Goal: Task Accomplishment & Management: Check status

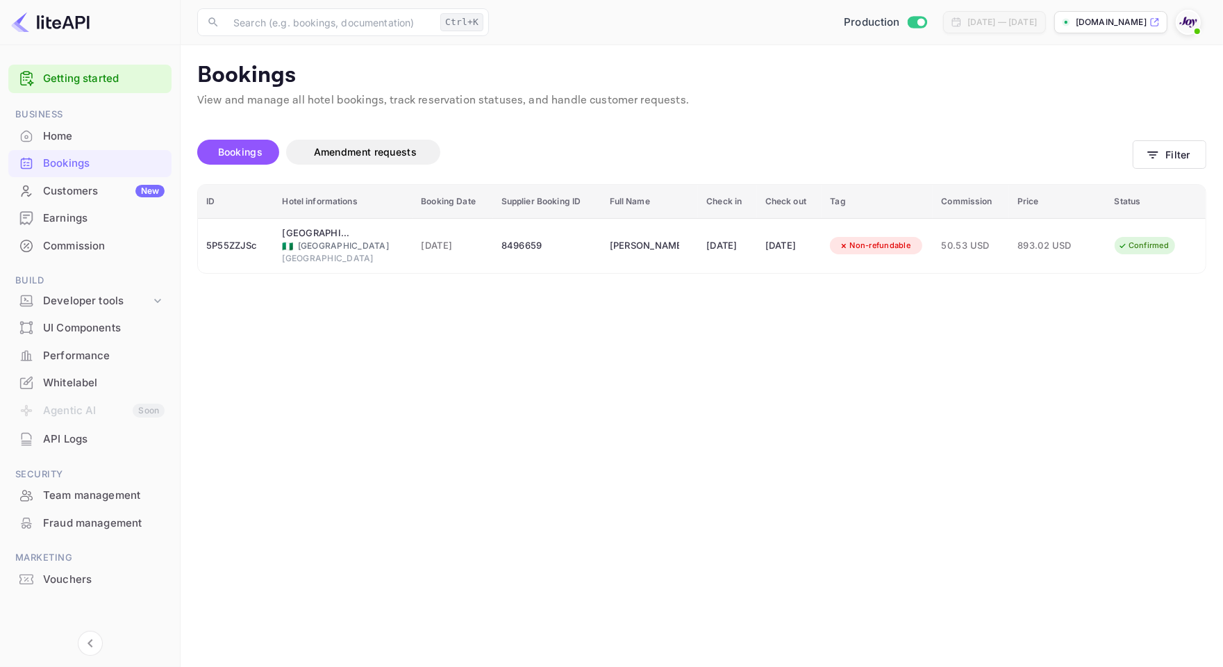
click at [1182, 54] on main "Bookings View and manage all hotel bookings, track reservation statuses, and ha…" at bounding box center [702, 356] width 1043 height 622
click at [1183, 156] on button "Filter" at bounding box center [1170, 154] width 74 height 28
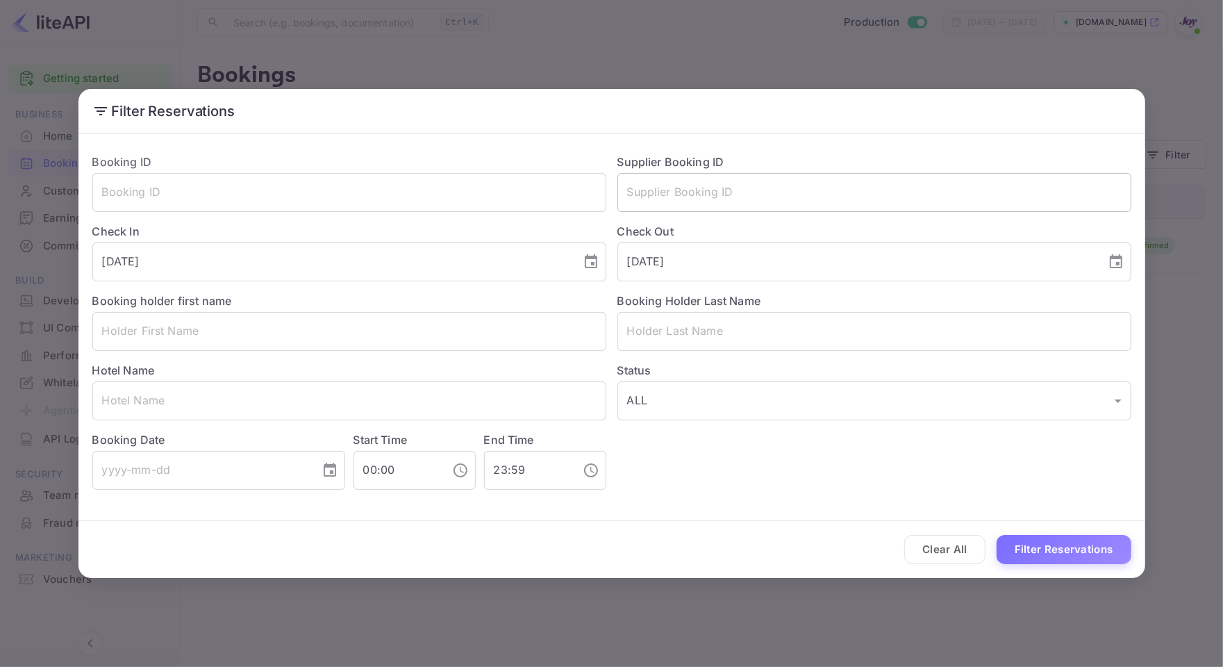
click at [669, 191] on input "text" at bounding box center [874, 192] width 514 height 39
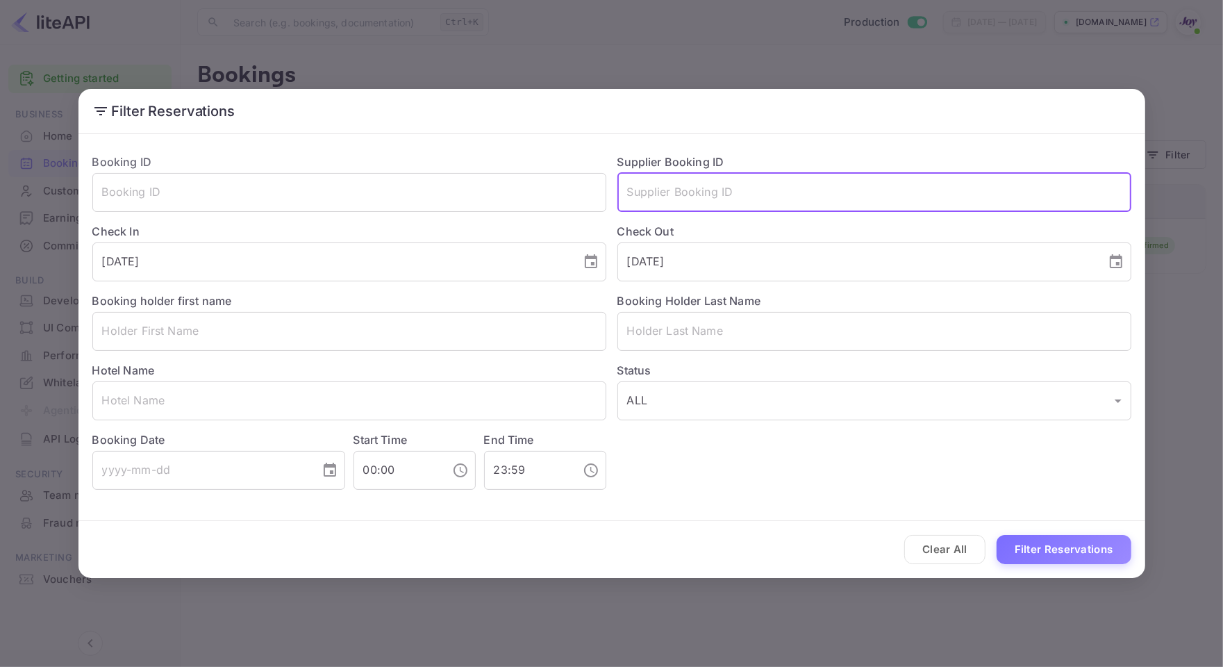
paste input "8832300"
type input "8832300"
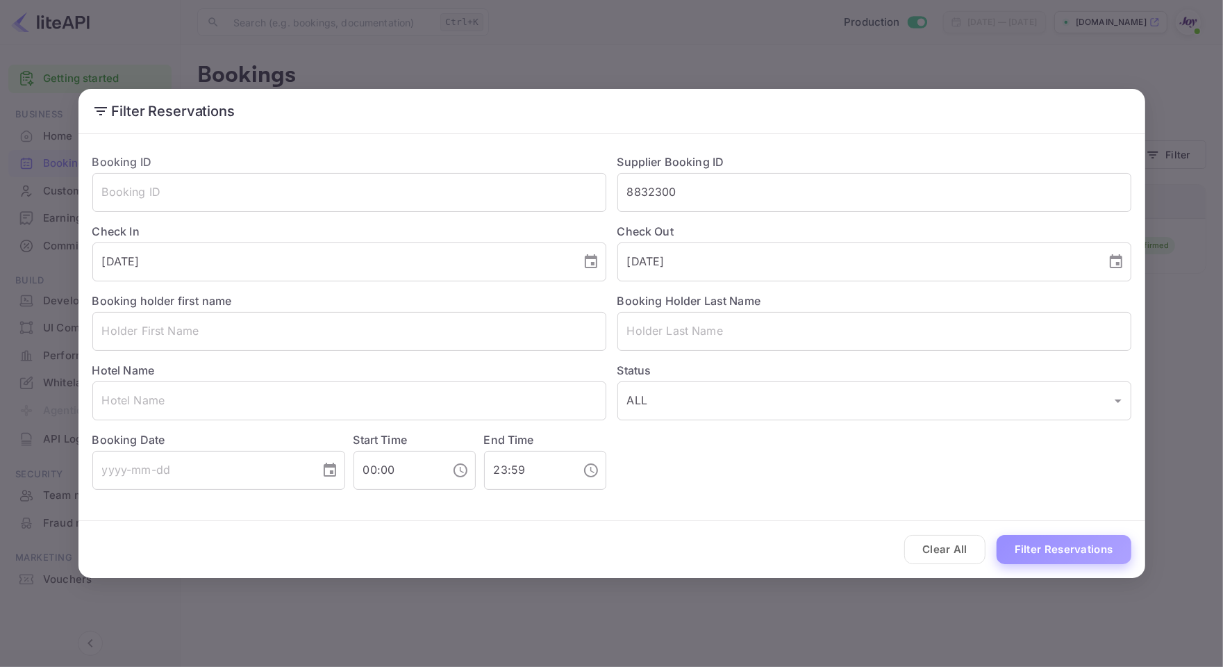
click at [1094, 549] on button "Filter Reservations" at bounding box center [1064, 550] width 135 height 30
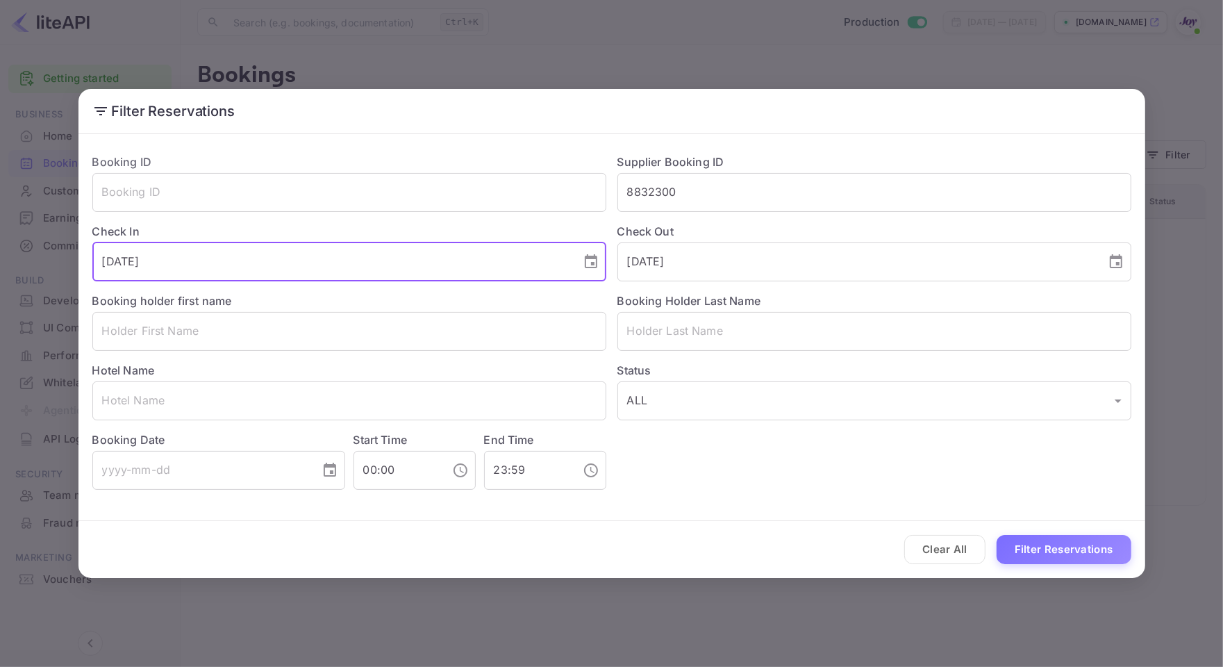
drag, startPoint x: 237, startPoint y: 260, endPoint x: -3, endPoint y: 238, distance: 241.4
click at [0, 238] on html "Getting started Business Home Bookings Customers New Earnings Commission Build …" at bounding box center [611, 333] width 1223 height 667
drag, startPoint x: 790, startPoint y: 264, endPoint x: 1008, endPoint y: 450, distance: 286.7
click at [331, 226] on div "Booking ID ​ Supplier Booking ID 8832300 ​ Check In ​ Check Out [DATE] ​ Bookin…" at bounding box center [606, 315] width 1050 height 347
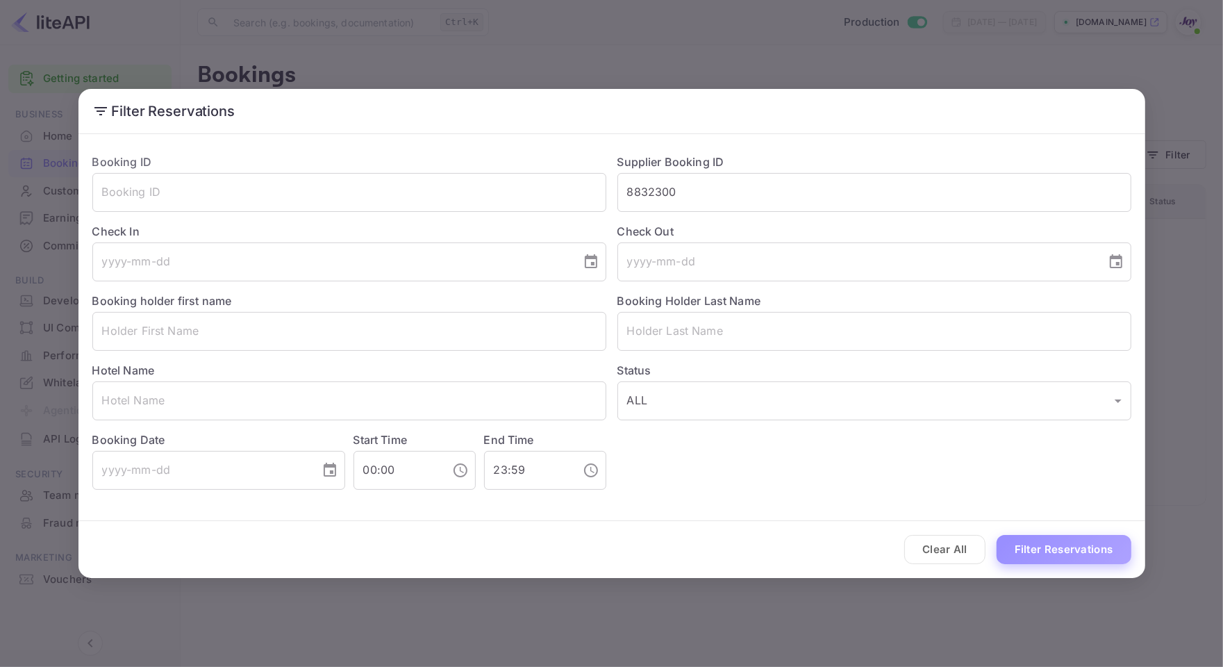
click at [1054, 542] on button "Filter Reservations" at bounding box center [1064, 550] width 135 height 30
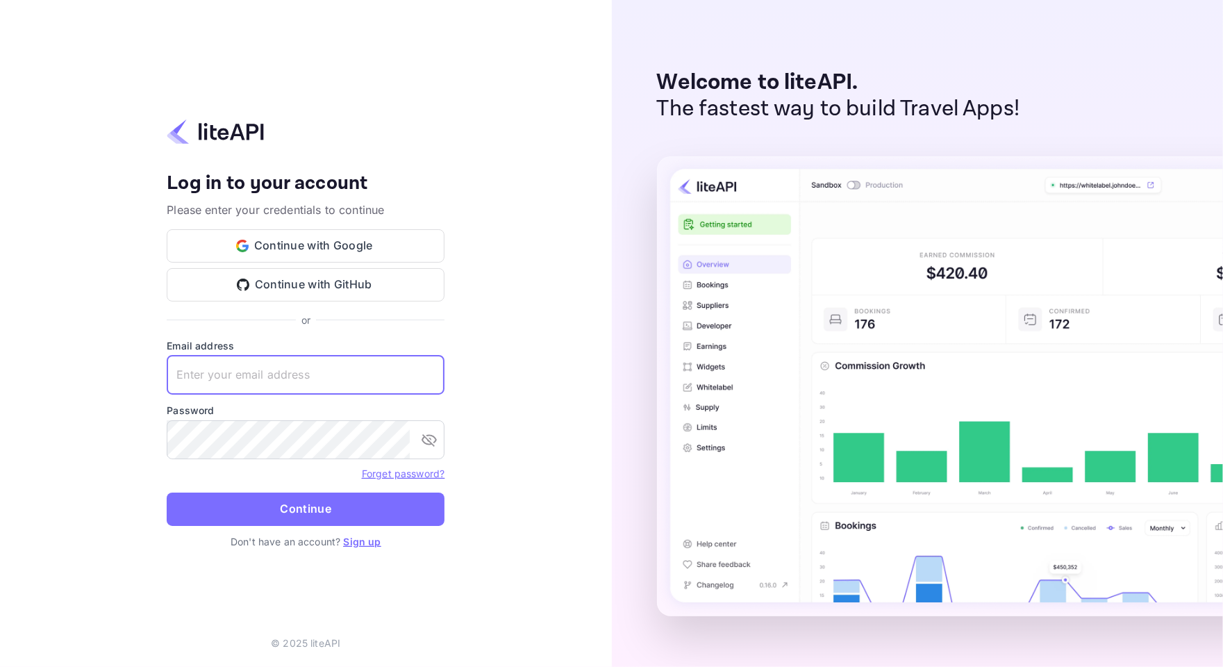
click at [326, 380] on input "text" at bounding box center [306, 375] width 278 height 39
paste input "[EMAIL_ADDRESS][DOMAIN_NAME]"
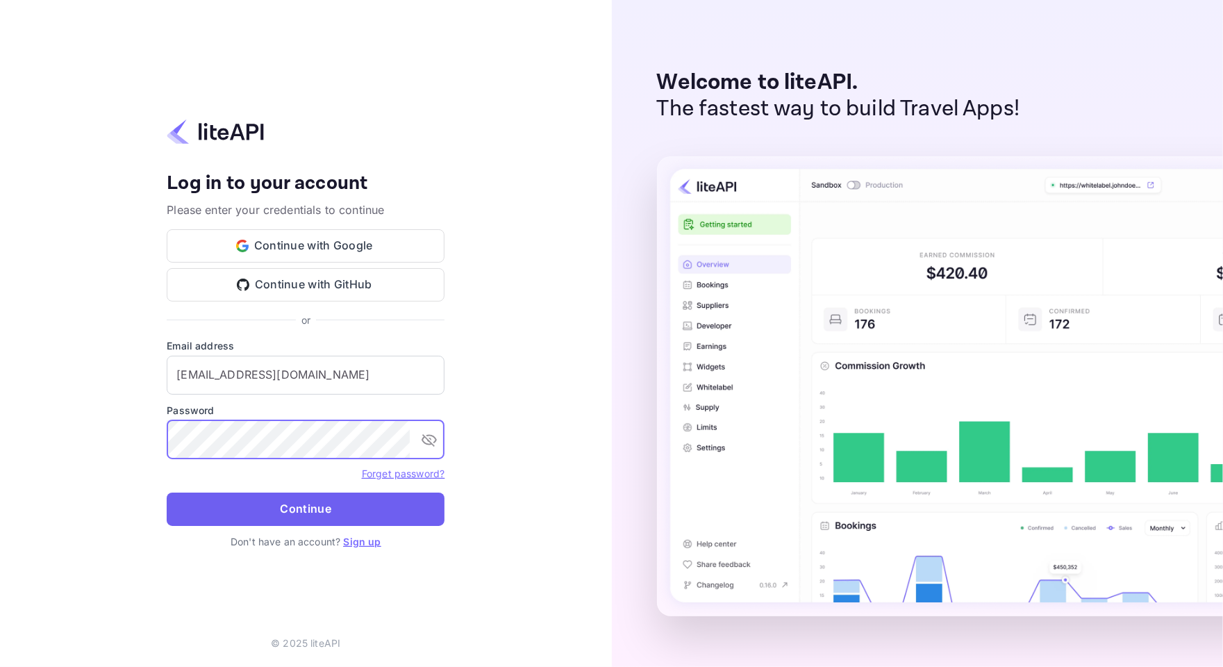
click at [321, 508] on button "Continue" at bounding box center [306, 508] width 278 height 33
type input "services@withjoy.com"
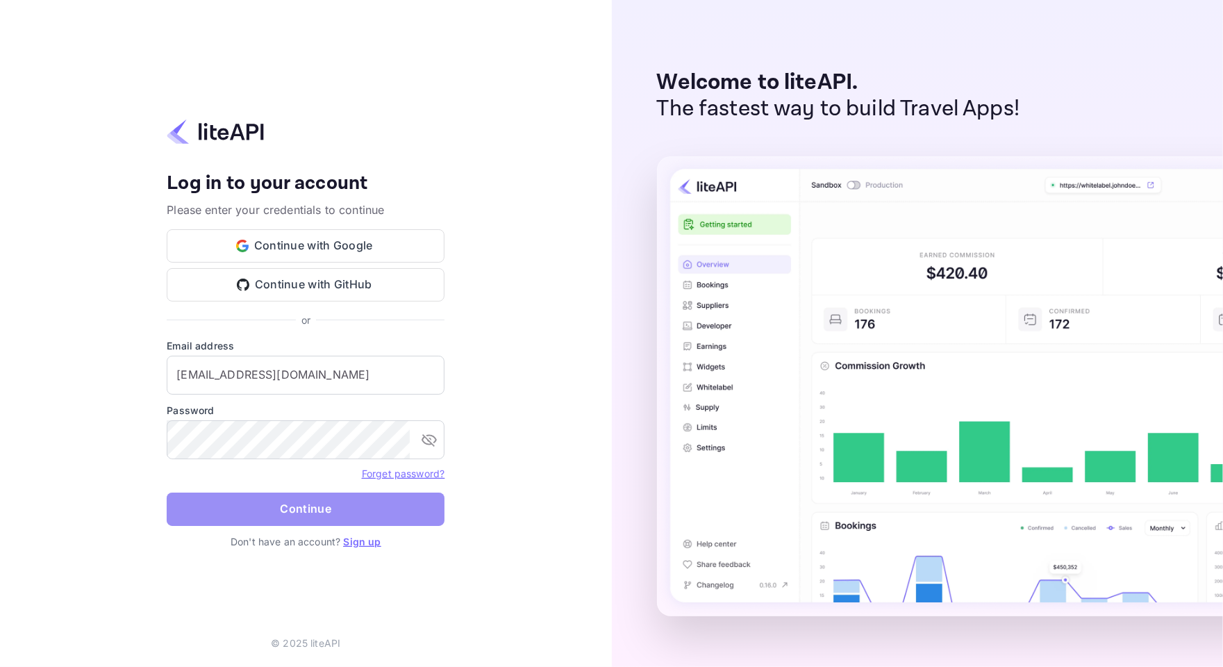
click at [322, 516] on button "Continue" at bounding box center [306, 508] width 278 height 33
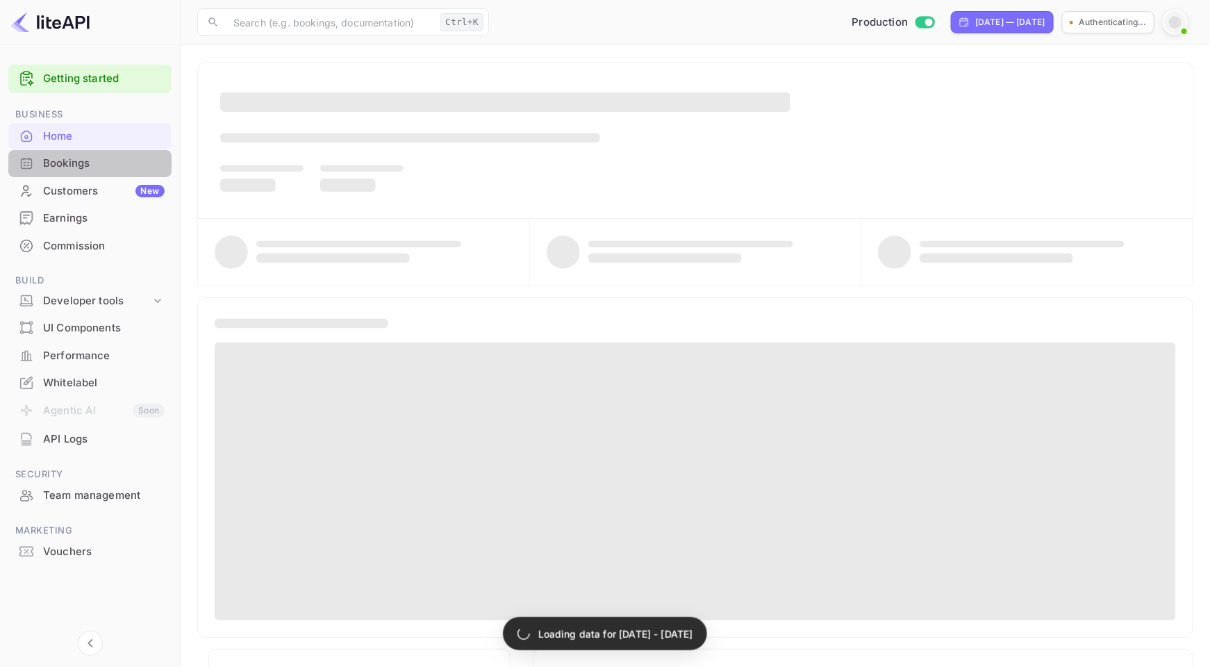
click at [88, 161] on div "Bookings" at bounding box center [104, 164] width 122 height 16
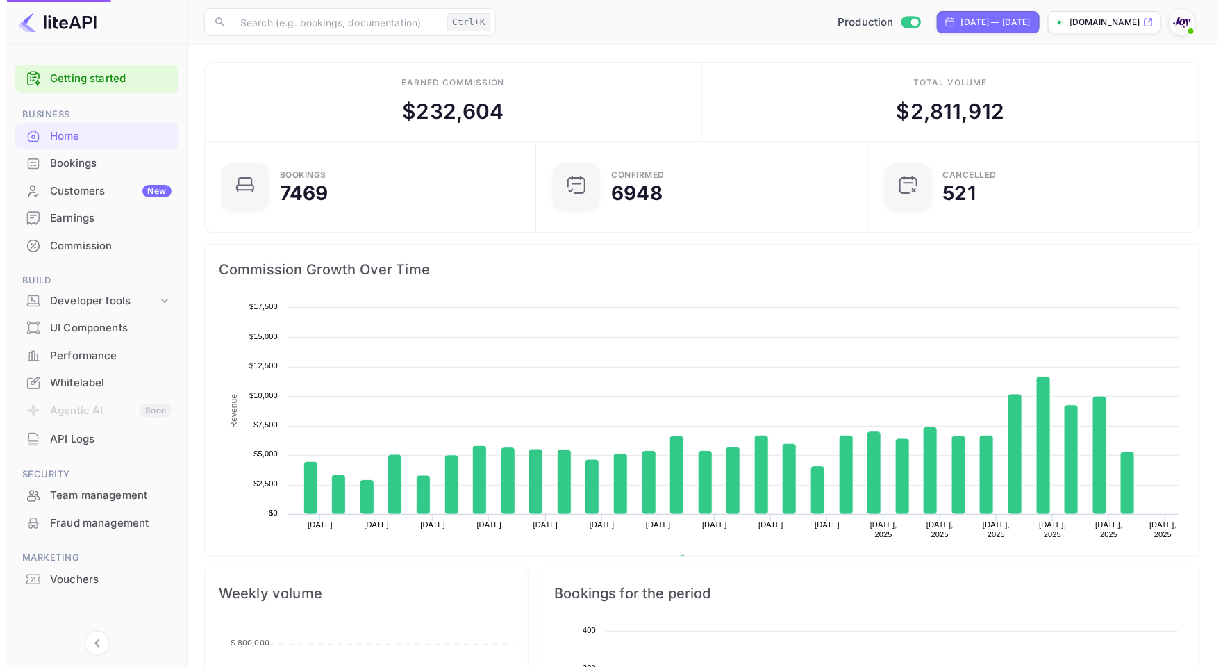
scroll to position [213, 310]
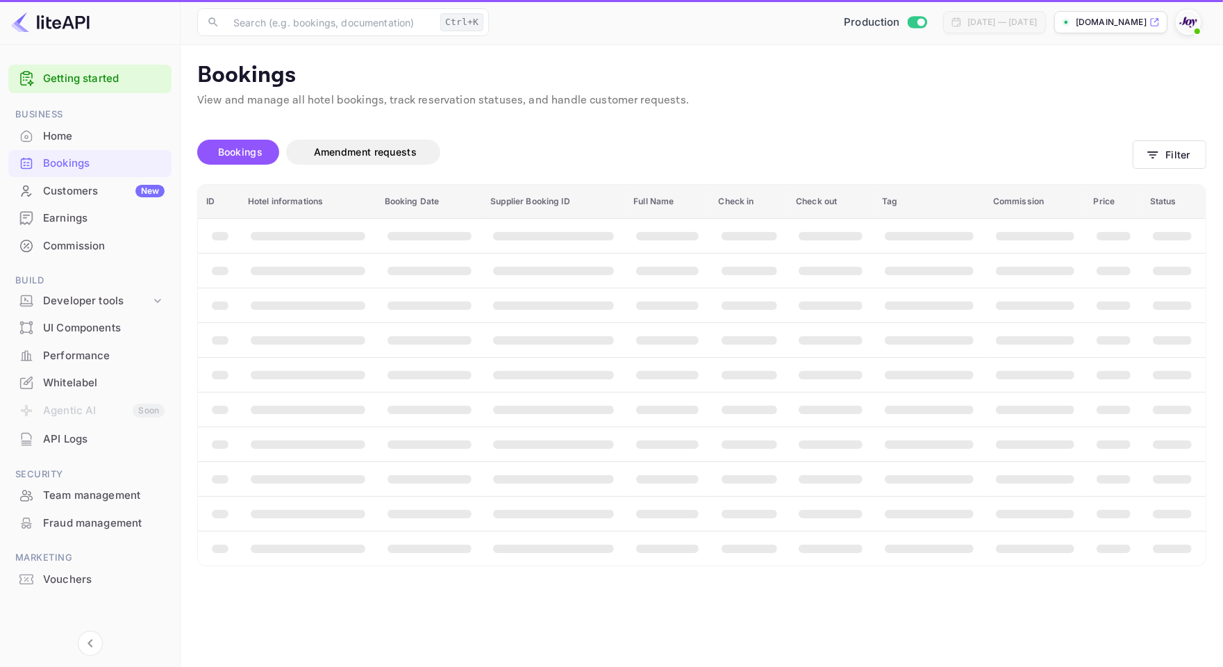
click at [44, 170] on div "Bookings" at bounding box center [104, 164] width 122 height 16
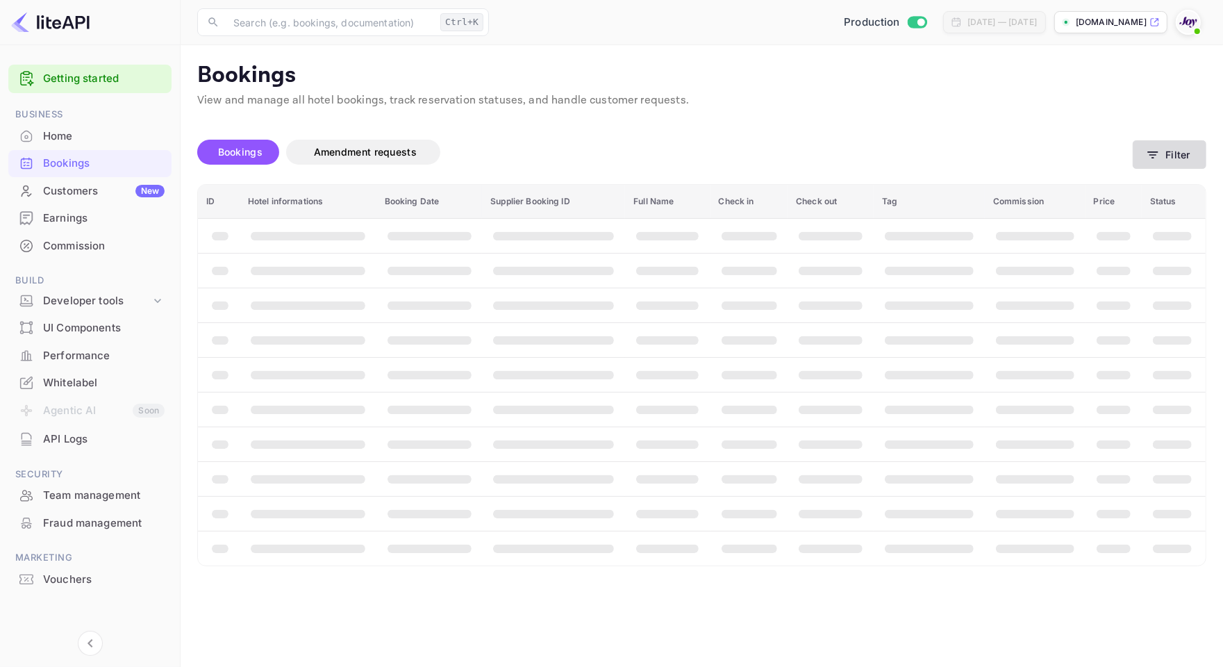
click at [1144, 165] on button "Filter" at bounding box center [1170, 154] width 74 height 28
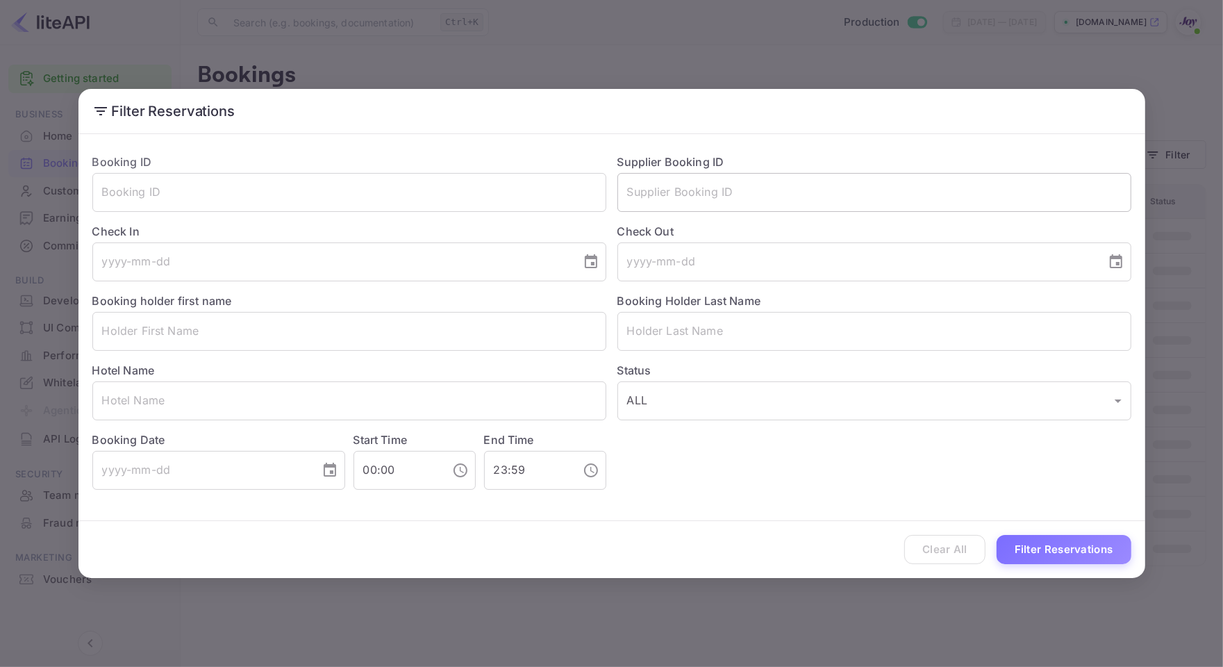
click at [861, 174] on input "text" at bounding box center [874, 192] width 514 height 39
paste input "8832300"
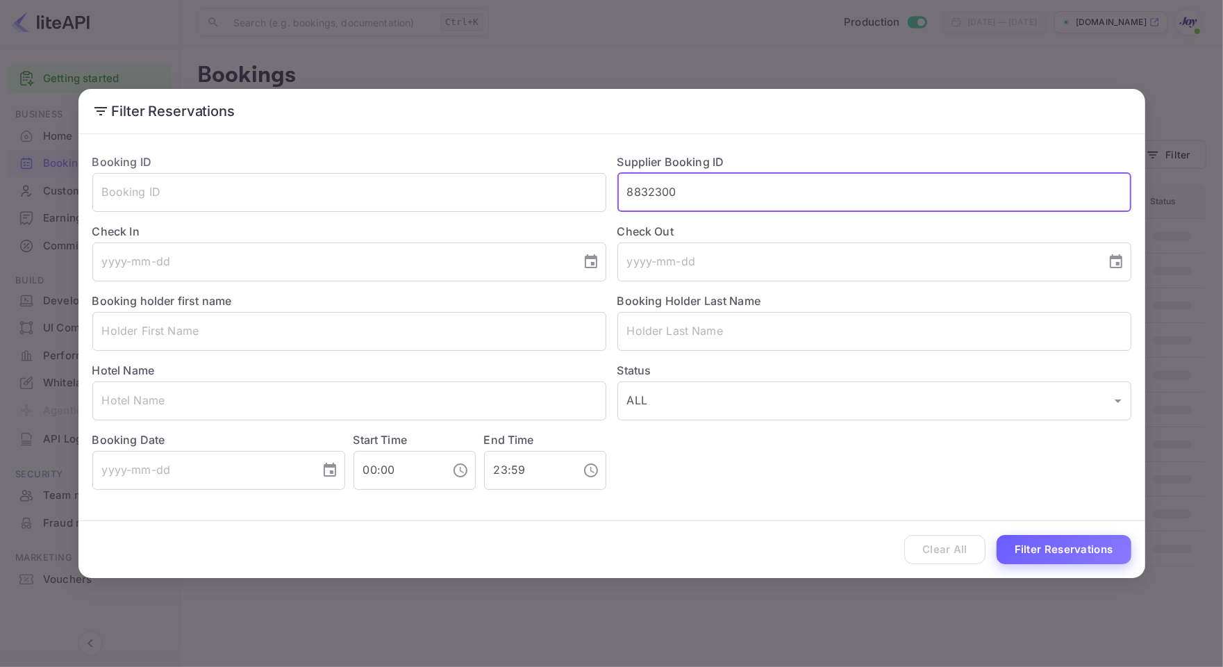
type input "8832300"
click at [1061, 539] on button "Filter Reservations" at bounding box center [1064, 550] width 135 height 30
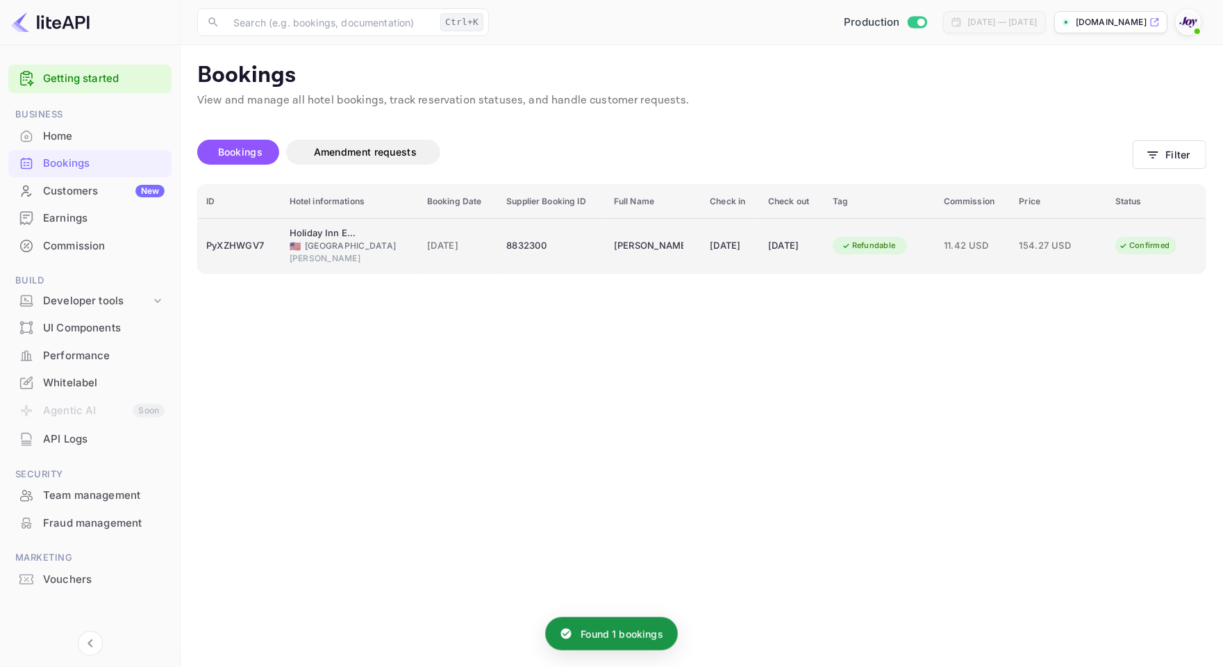
click at [351, 231] on div "Holiday Inn Express and Suites Henderson, an IHG Hotel" at bounding box center [324, 233] width 69 height 14
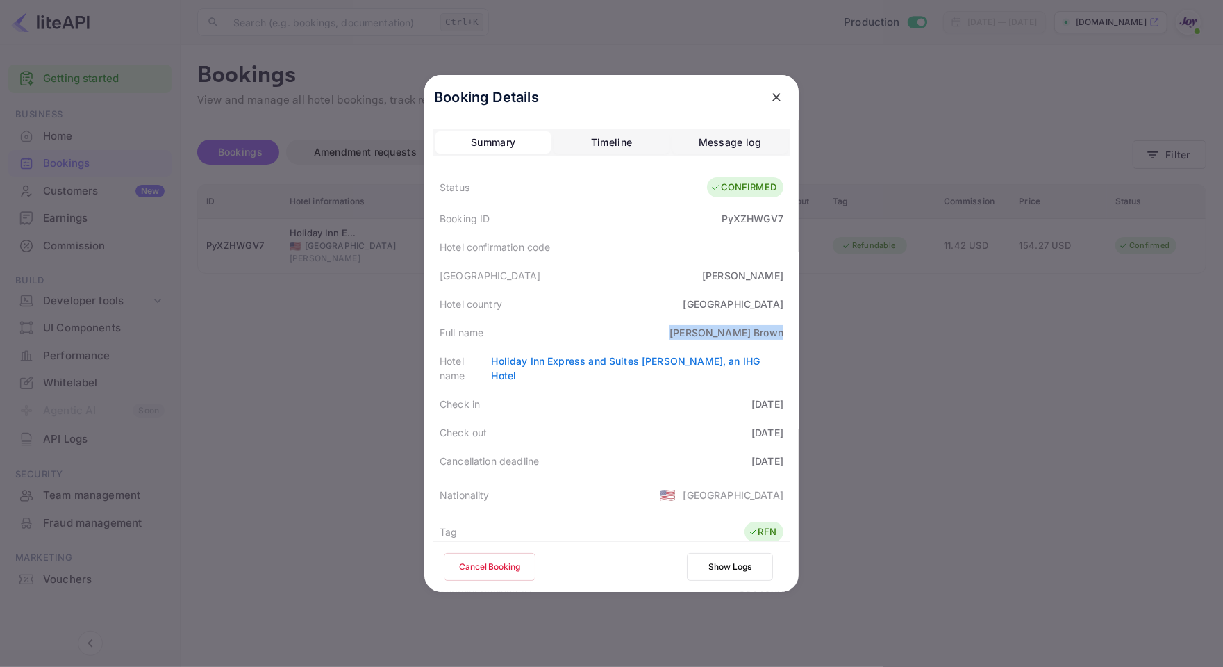
drag, startPoint x: 717, startPoint y: 335, endPoint x: 803, endPoint y: 334, distance: 85.4
click at [799, 334] on div "Booking Details Summary Timeline Message log Status CONFIRMED Booking ID PyXZHW…" at bounding box center [611, 333] width 374 height 517
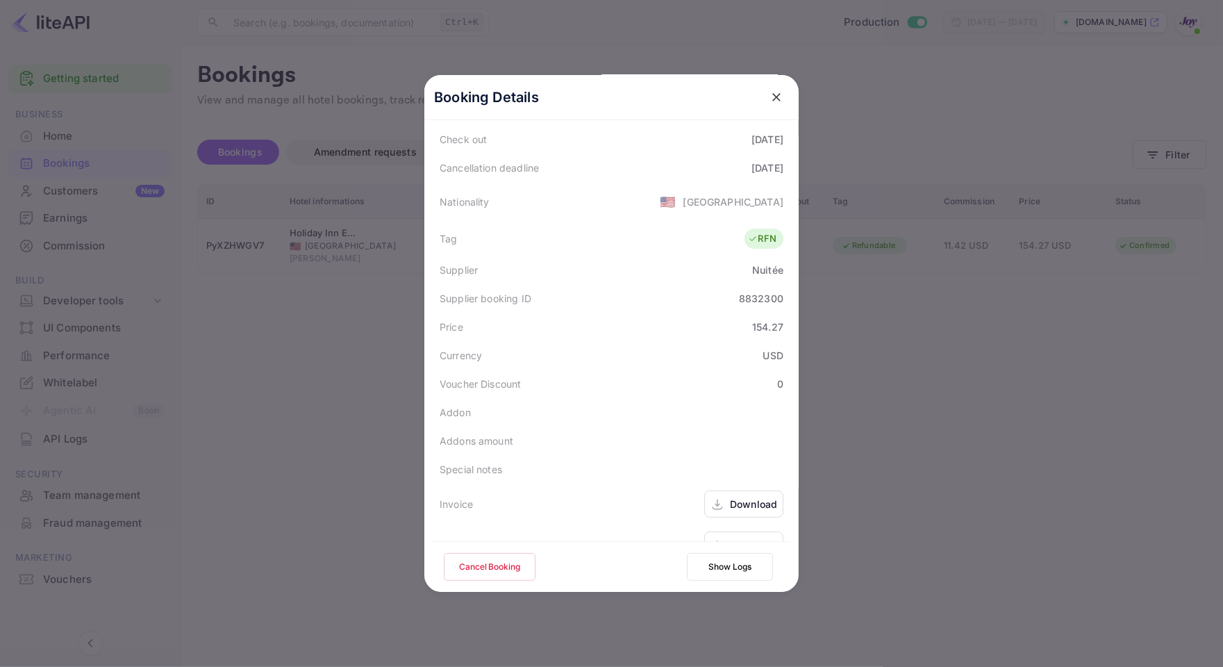
scroll to position [309, 0]
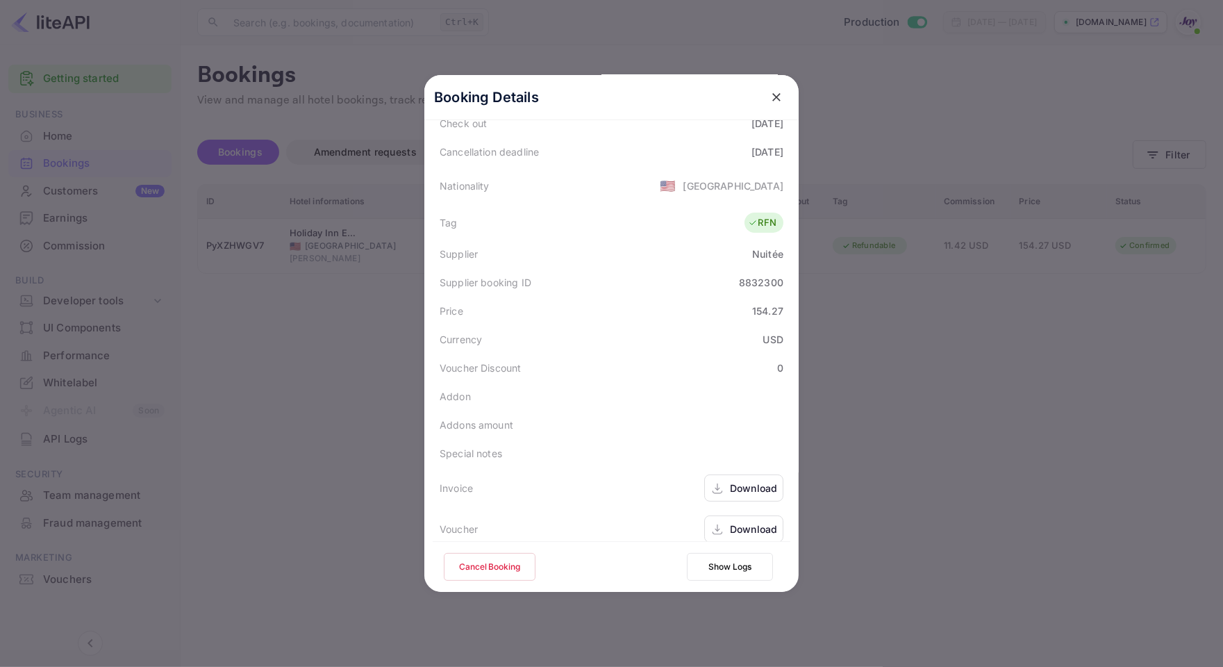
click at [735, 522] on div "Download" at bounding box center [753, 529] width 47 height 15
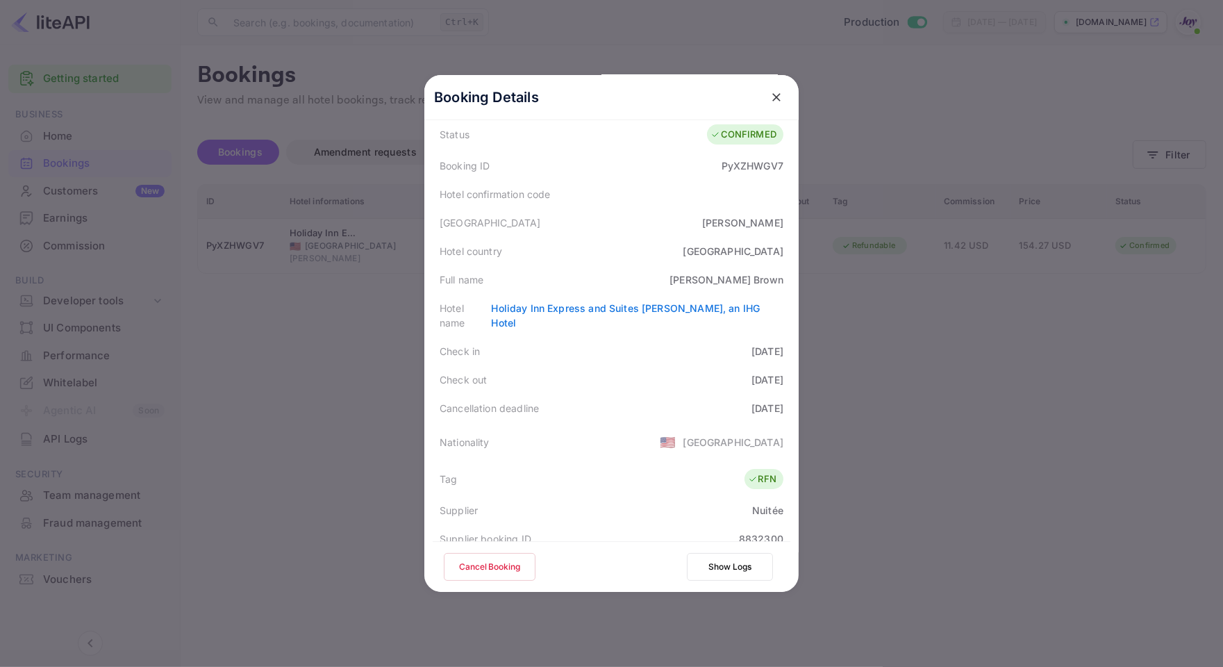
scroll to position [49, 0]
click at [765, 286] on div "Sue Brown" at bounding box center [727, 283] width 114 height 15
copy div "Brown"
